Goal: Find specific page/section: Find specific page/section

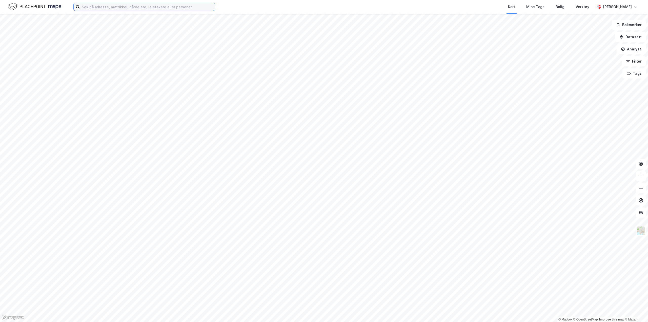
click at [123, 8] on input at bounding box center [147, 7] width 135 height 8
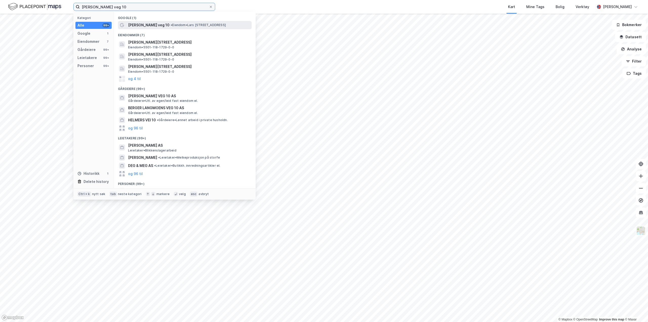
type input "[PERSON_NAME] veg 10"
click at [160, 27] on span "[PERSON_NAME] veg 10" at bounding box center [148, 25] width 41 height 6
